Goal: Transaction & Acquisition: Purchase product/service

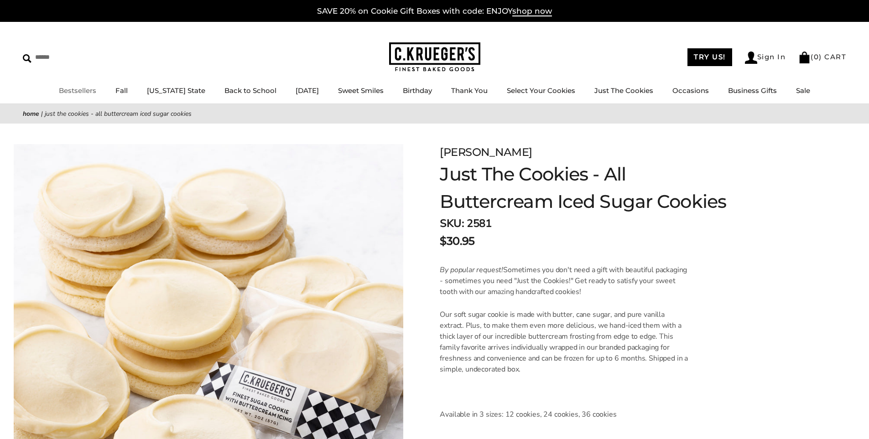
click at [78, 91] on link "Bestsellers" at bounding box center [77, 90] width 37 height 9
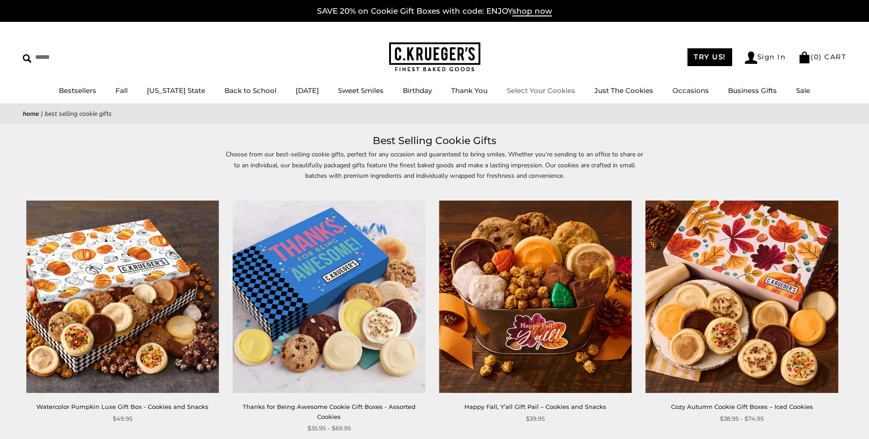
click at [544, 93] on link "Select Your Cookies" at bounding box center [541, 90] width 68 height 9
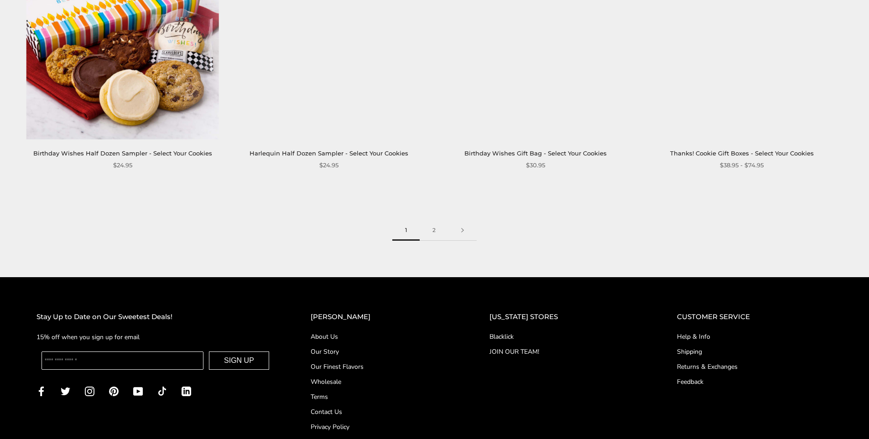
scroll to position [1584, 0]
